Goal: Complete application form

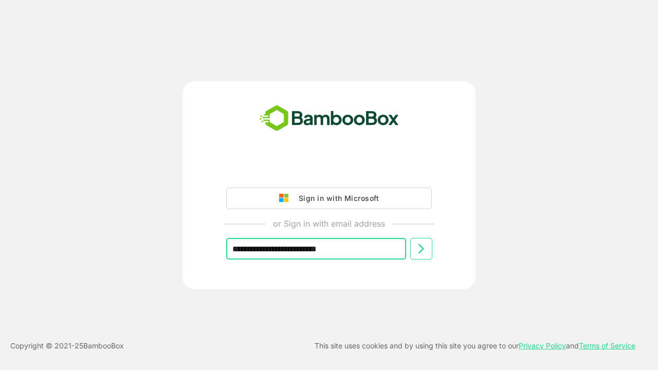
type input "**********"
click at [421, 249] on icon at bounding box center [421, 249] width 12 height 12
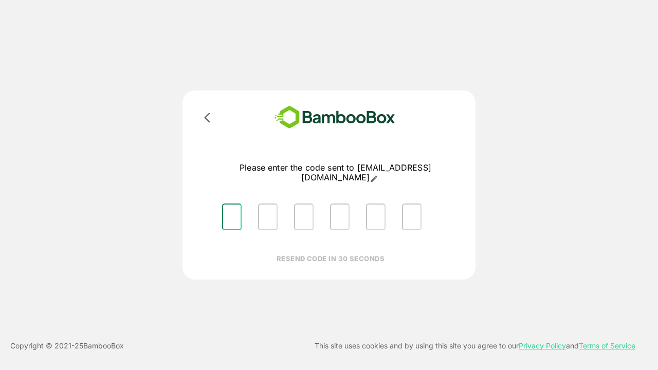
type input "*"
